Goal: Information Seeking & Learning: Learn about a topic

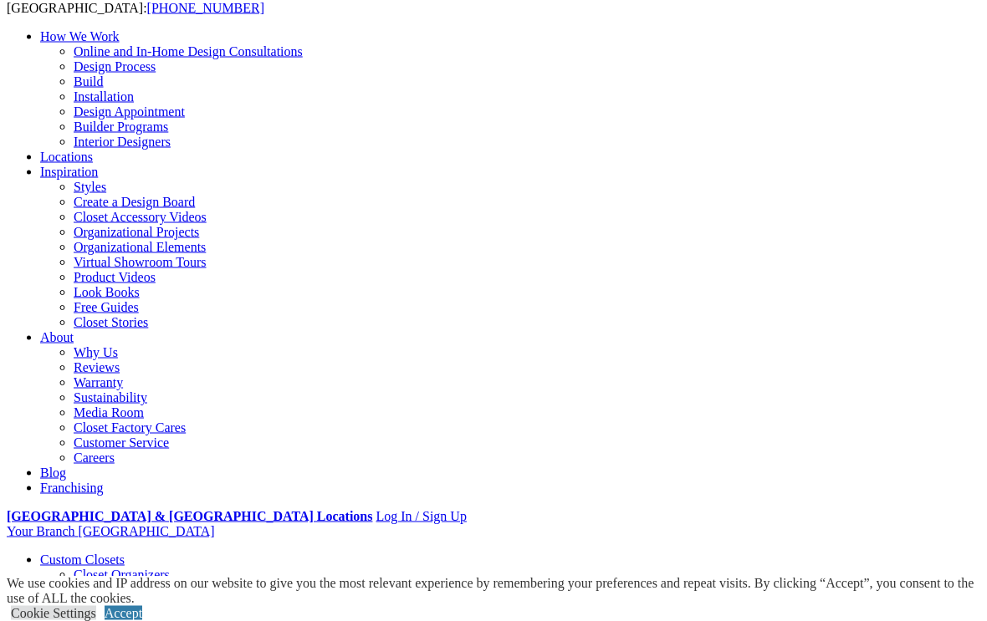
scroll to position [125, 0]
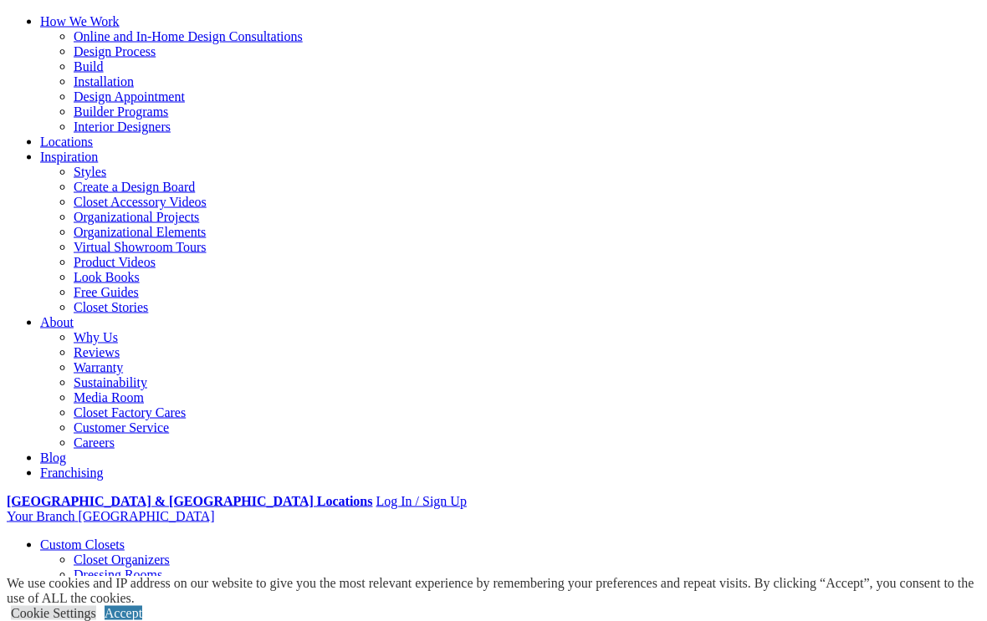
scroll to position [177, 0]
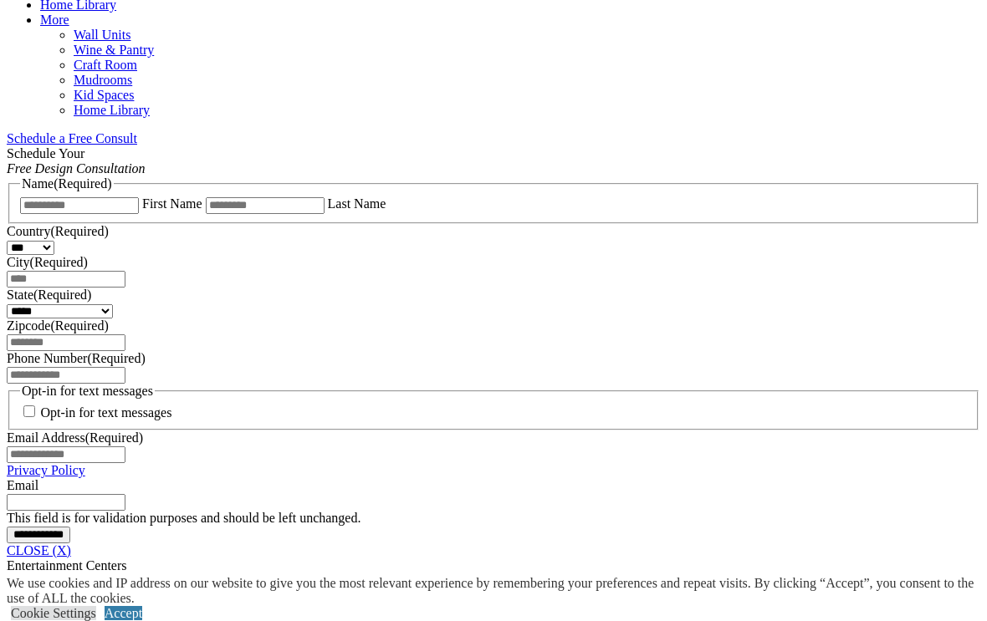
scroll to position [1015, 0]
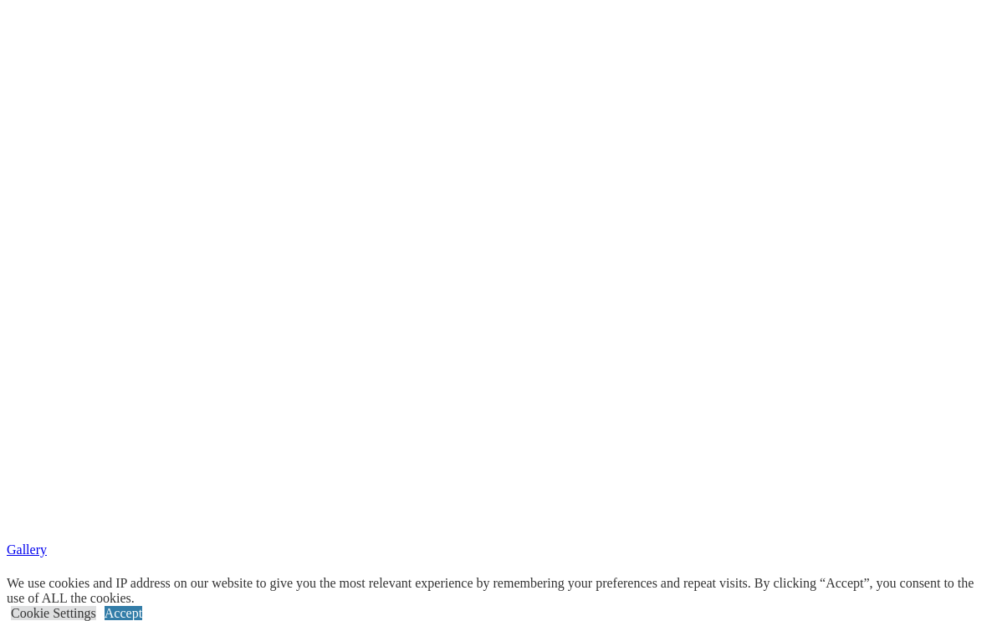
scroll to position [2765, 0]
